Goal: Find specific page/section: Find specific page/section

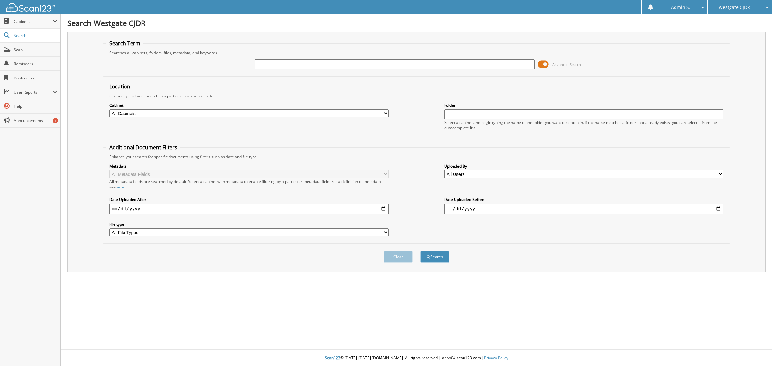
click at [343, 61] on input "text" at bounding box center [394, 65] width 279 height 10
type input "33786P"
click at [421, 251] on button "Search" at bounding box center [435, 257] width 29 height 12
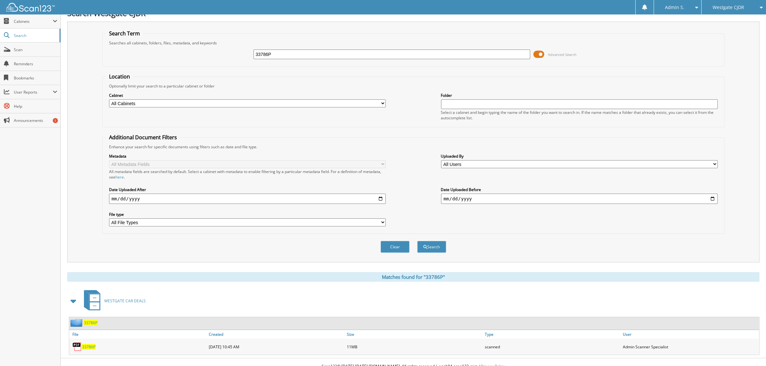
scroll to position [13, 0]
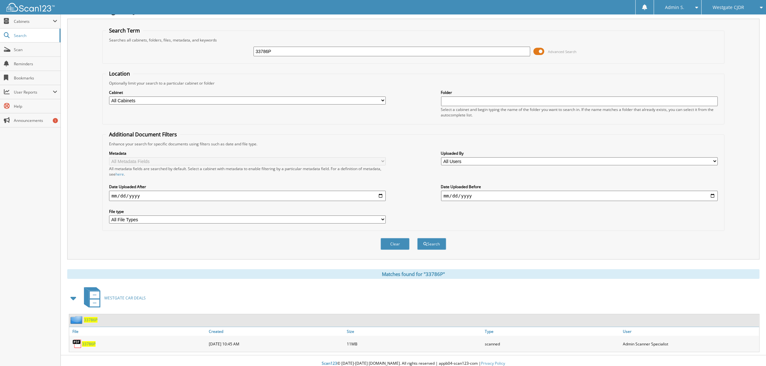
click at [91, 341] on span "33786P" at bounding box center [89, 343] width 14 height 5
drag, startPoint x: 353, startPoint y: 52, endPoint x: 213, endPoint y: 52, distance: 139.3
click at [213, 52] on div "33786P Advanced Search" at bounding box center [413, 51] width 615 height 17
paste input "D41197"
type input "D41197"
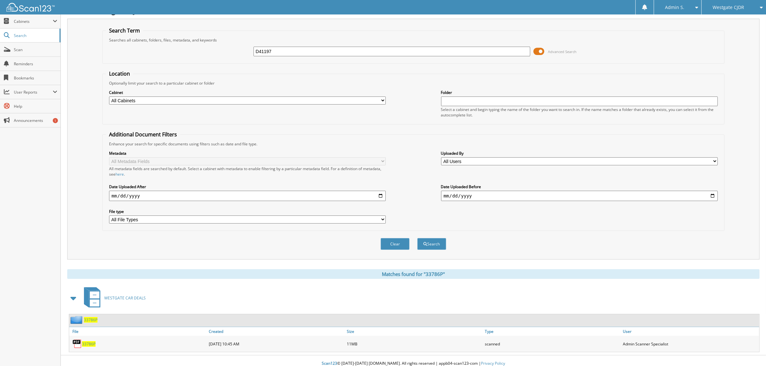
click at [417, 238] on button "Search" at bounding box center [431, 244] width 29 height 12
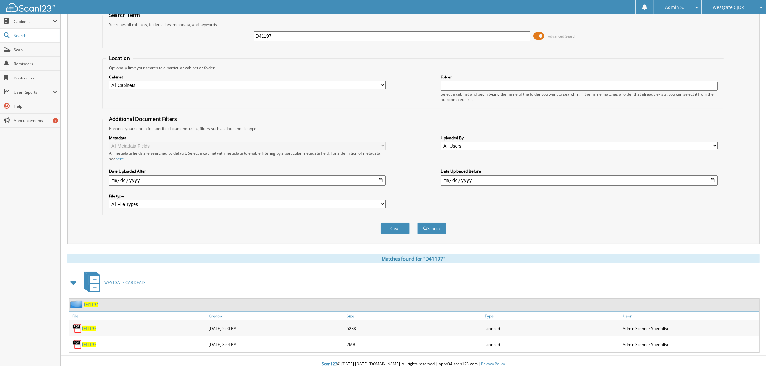
scroll to position [29, 0]
click at [90, 325] on div "D41197" at bounding box center [138, 327] width 138 height 13
click at [92, 325] on span "D41197" at bounding box center [89, 327] width 14 height 5
click at [94, 341] on span "D41197" at bounding box center [89, 343] width 14 height 5
